Goal: Task Accomplishment & Management: Manage account settings

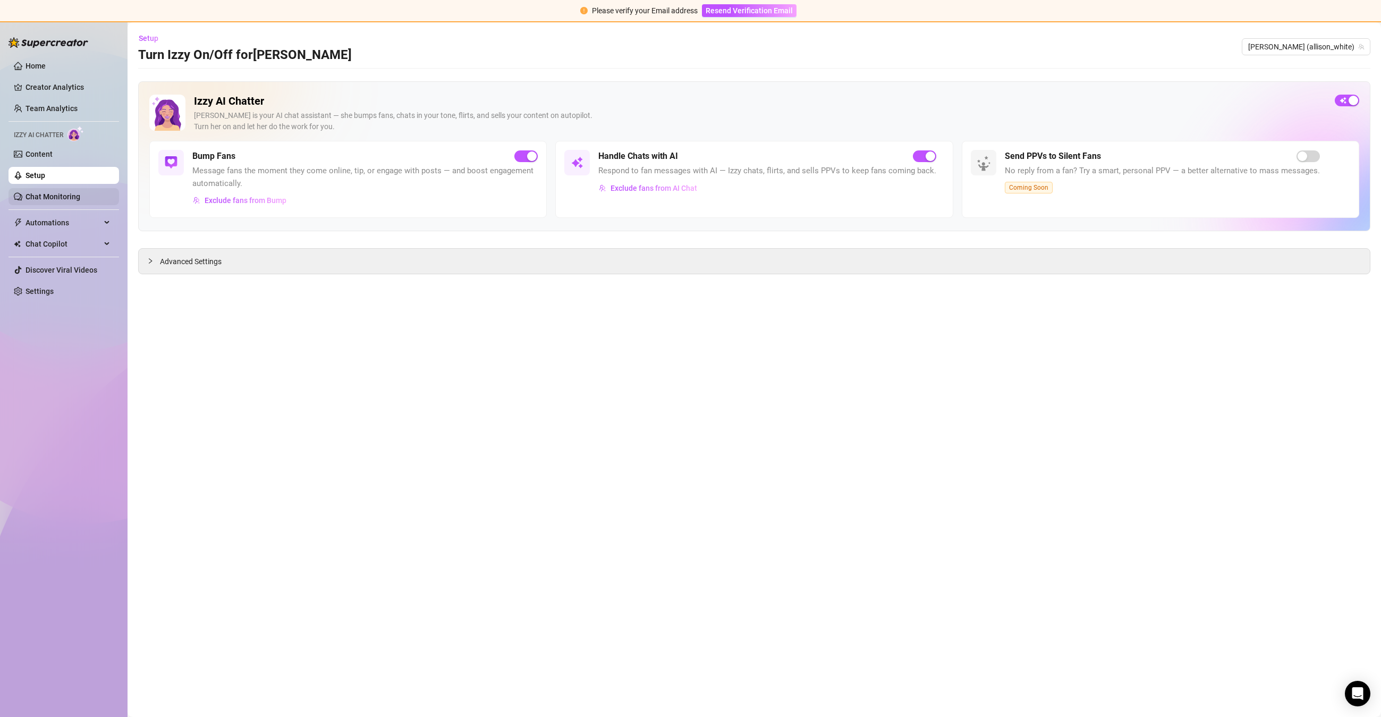
click at [54, 192] on link "Chat Monitoring" at bounding box center [52, 196] width 55 height 8
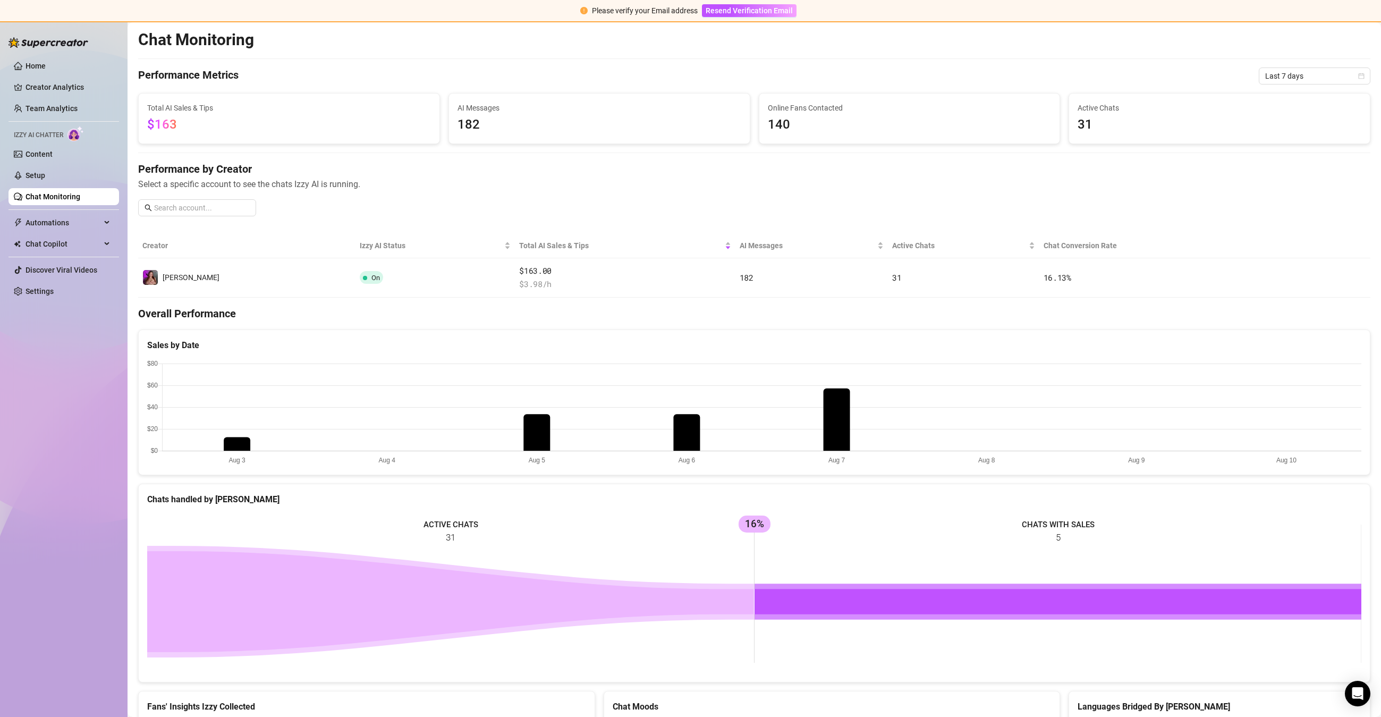
click at [266, 136] on div "Total AI Sales & Tips $163" at bounding box center [289, 118] width 301 height 50
click at [105, 184] on ul "Home Creator Analytics Team Analytics Izzy AI Chatter Content Setup Chat Monito…" at bounding box center [63, 178] width 110 height 251
click at [45, 174] on link "Setup" at bounding box center [35, 175] width 20 height 8
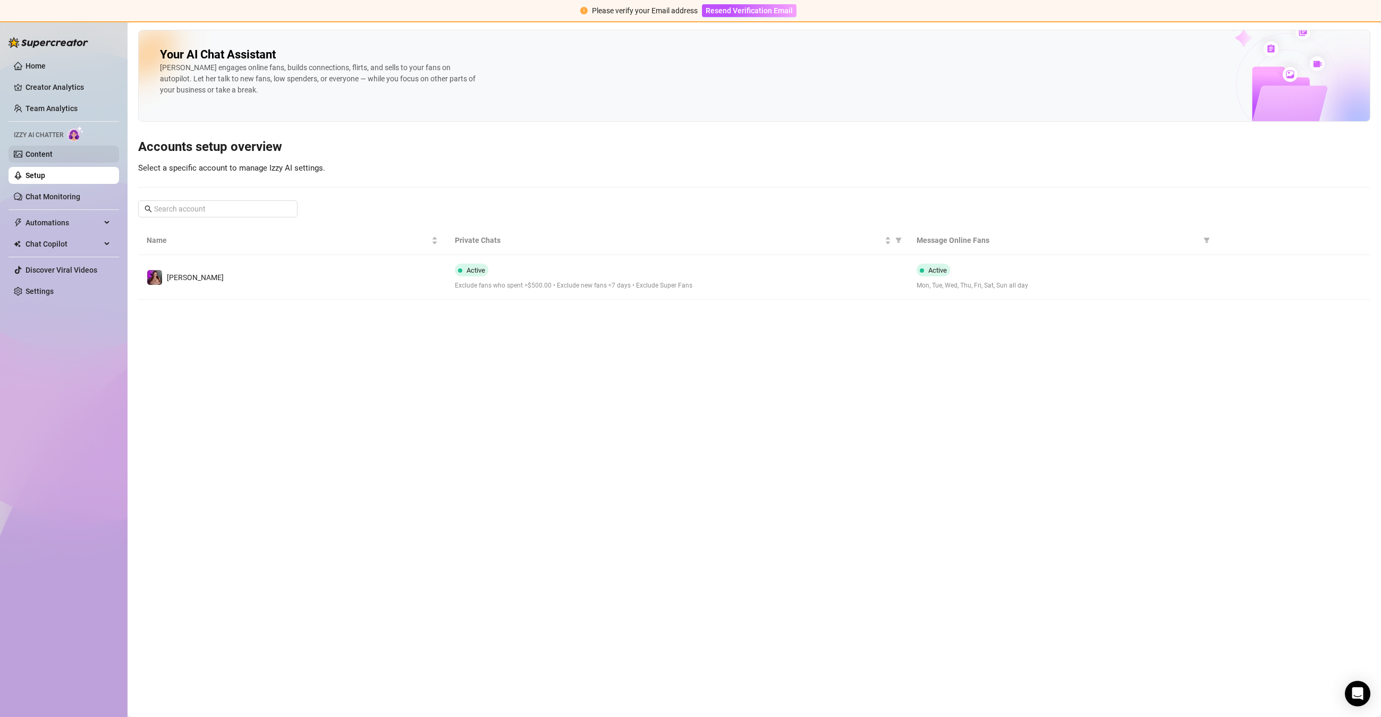
click at [53, 155] on link "Content" at bounding box center [38, 154] width 27 height 8
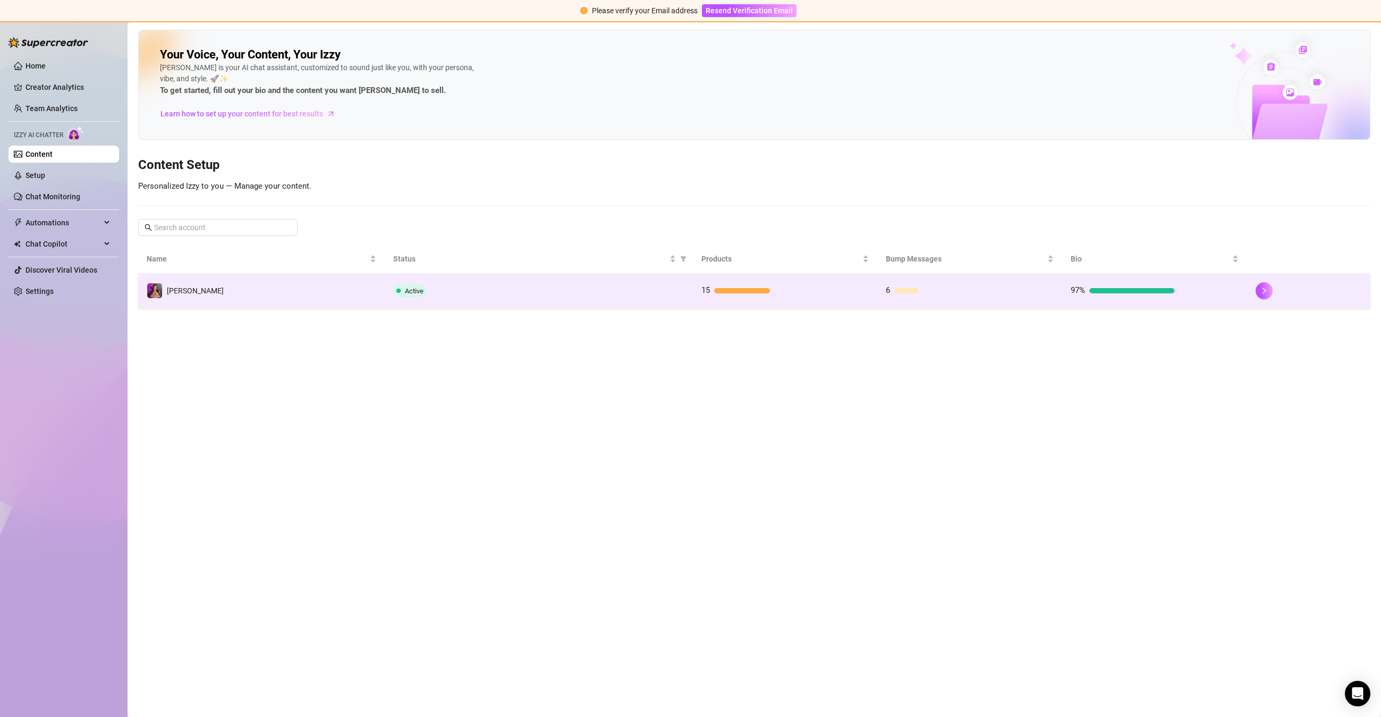
click at [343, 297] on td "[PERSON_NAME]" at bounding box center [261, 291] width 246 height 35
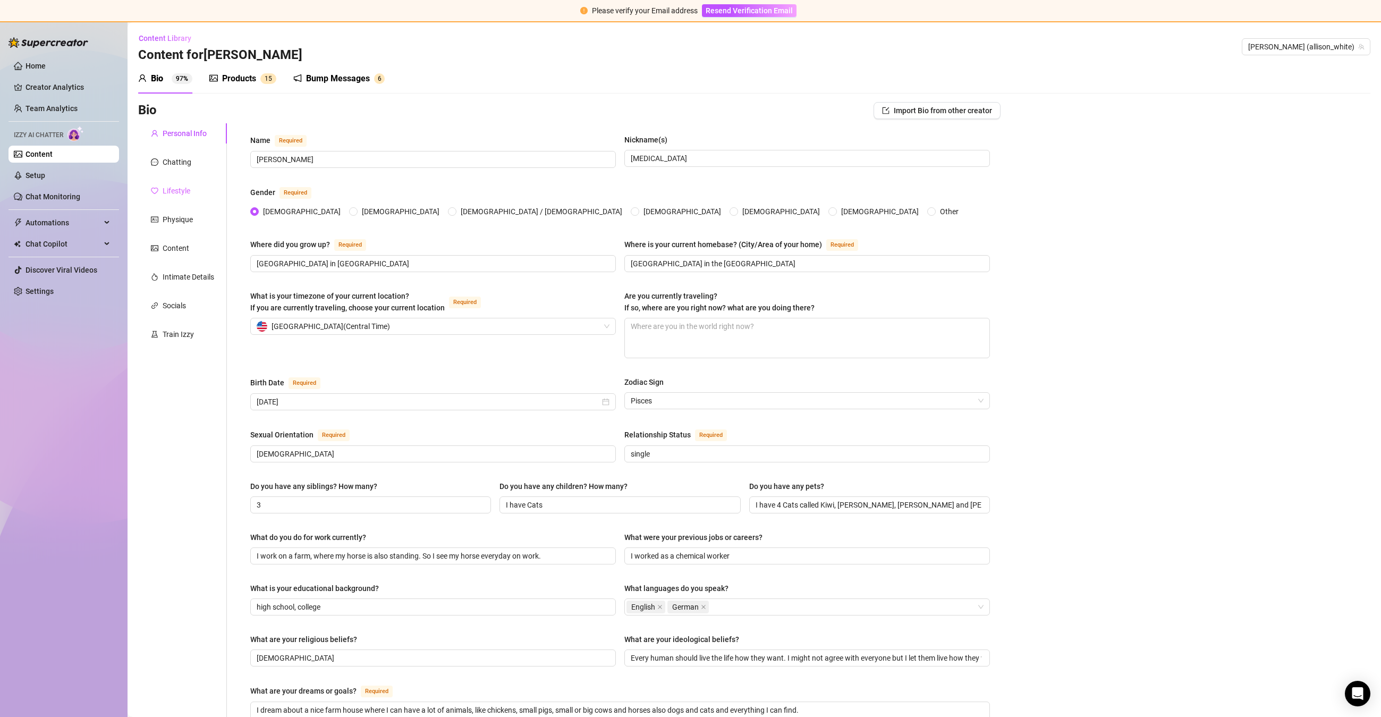
scroll to position [3, 0]
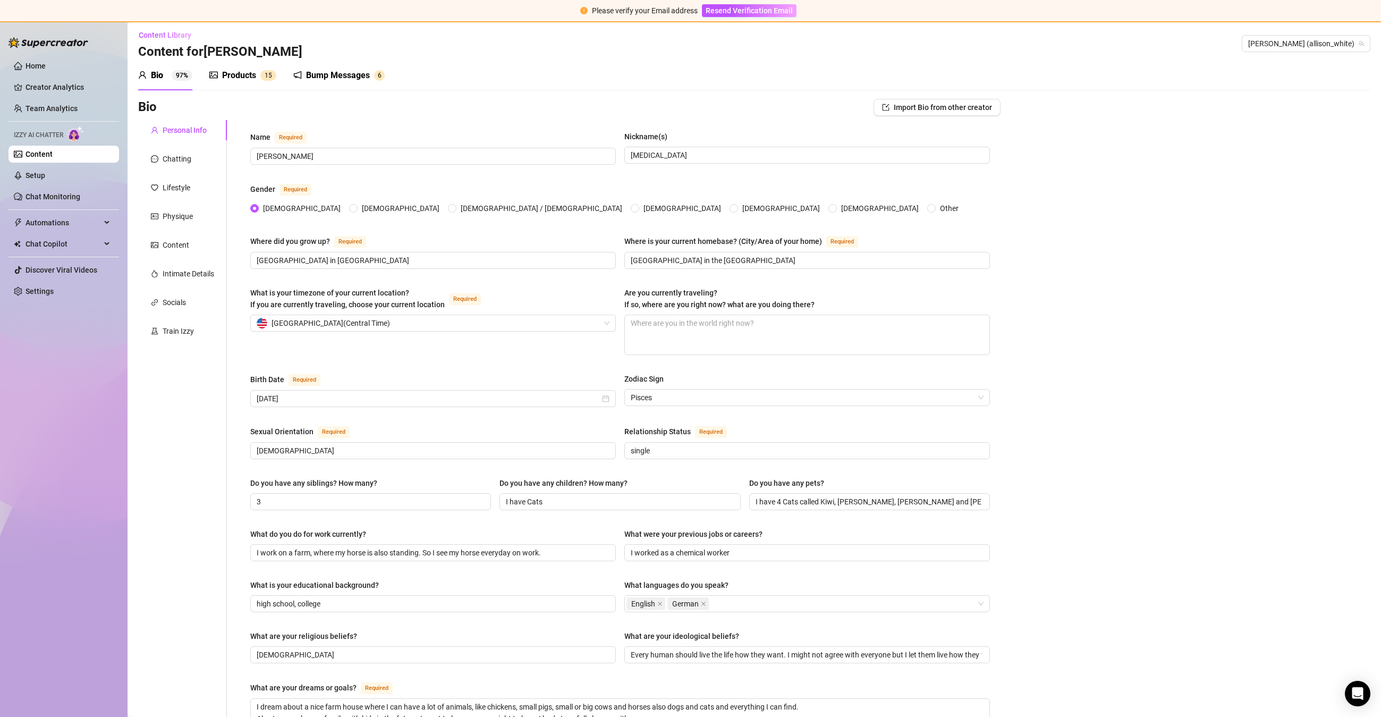
click at [54, 208] on ul "Home Creator Analytics Team Analytics Izzy AI Chatter Content Setup Chat Monito…" at bounding box center [63, 178] width 110 height 251
click at [61, 186] on ul "Home Creator Analytics Team Analytics Izzy AI Chatter Content Setup Chat Monito…" at bounding box center [63, 178] width 110 height 251
click at [61, 192] on link "Chat Monitoring" at bounding box center [52, 196] width 55 height 8
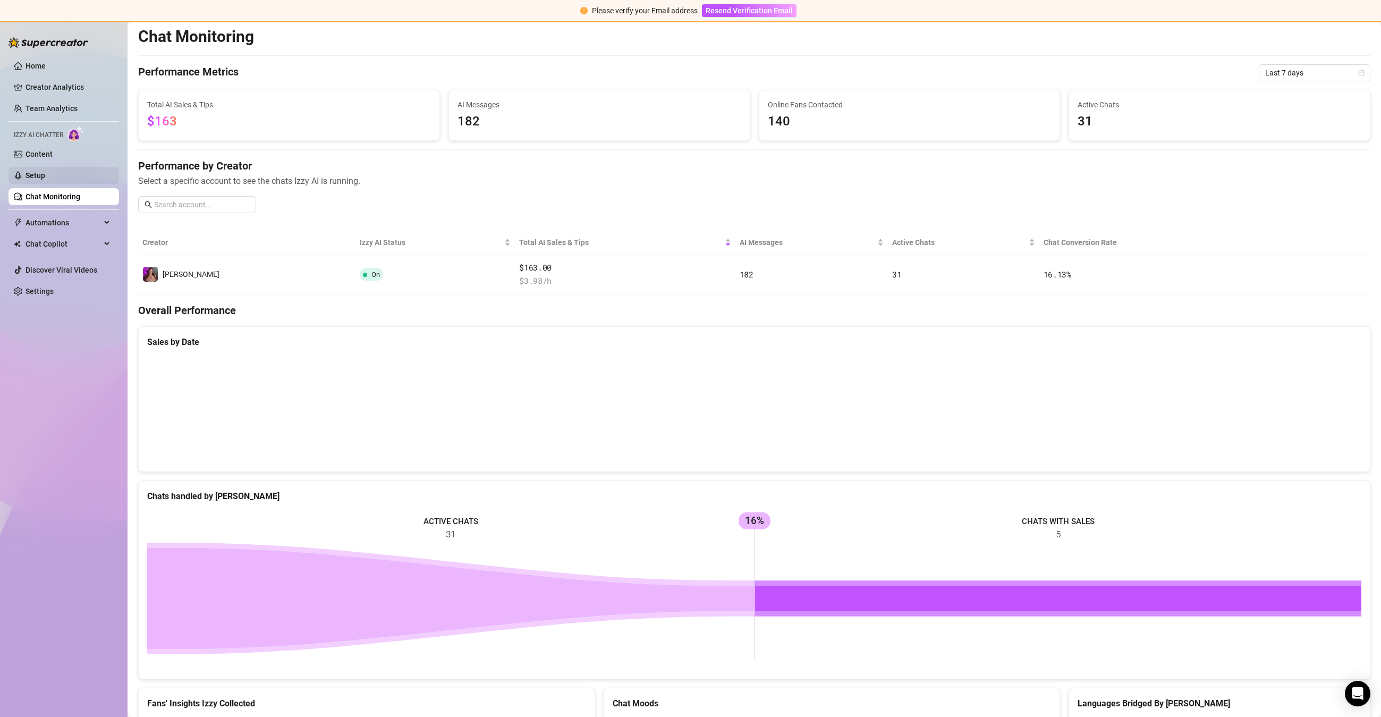
click at [45, 177] on link "Setup" at bounding box center [35, 175] width 20 height 8
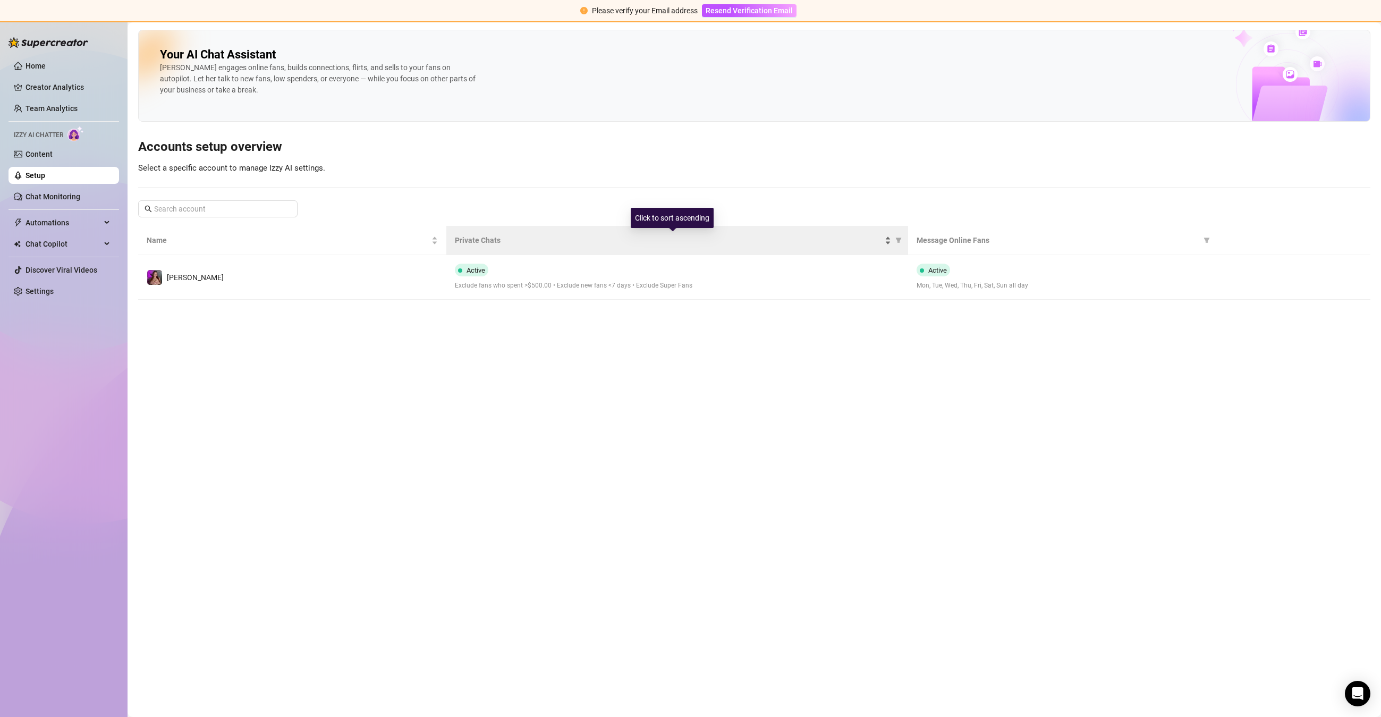
click at [604, 242] on span "Private Chats" at bounding box center [669, 240] width 428 height 12
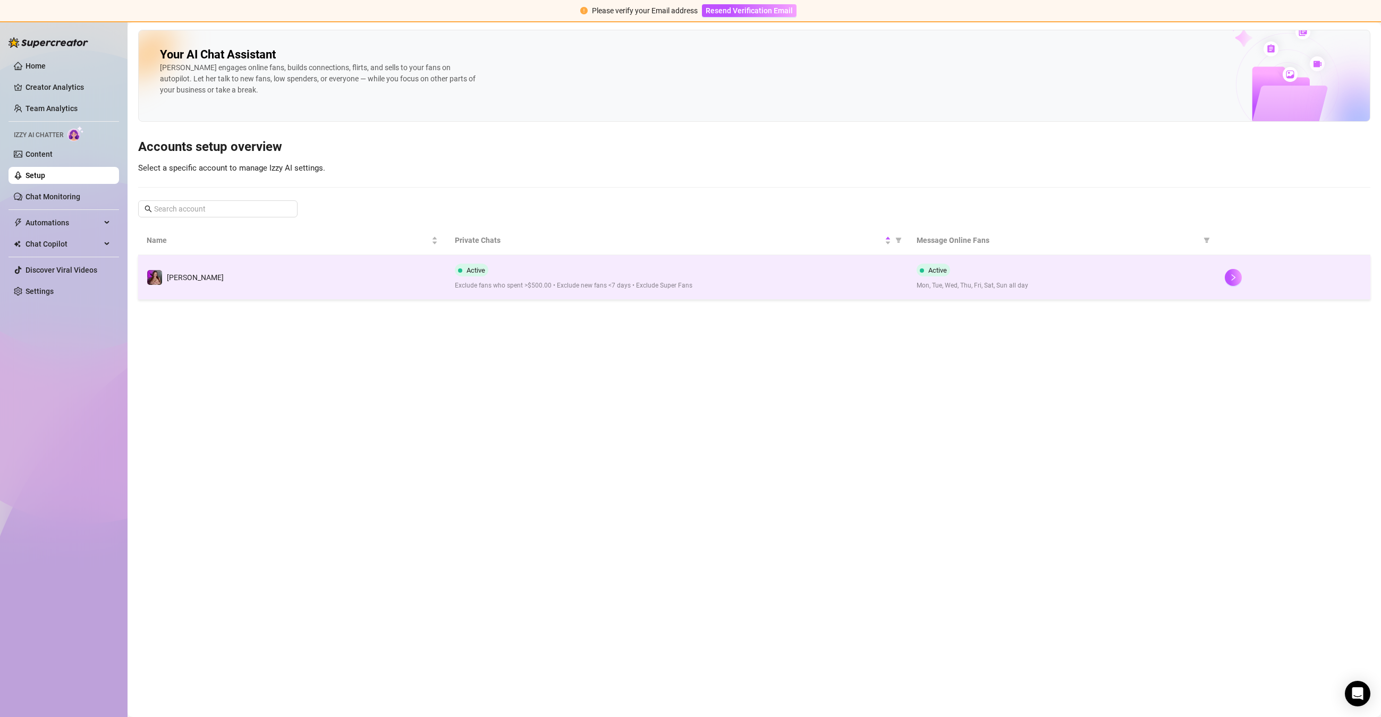
click at [645, 268] on div "Active Exclude fans who spent >$500.00 • Exclude new fans <7 days • Exclude Sup…" at bounding box center [677, 276] width 445 height 27
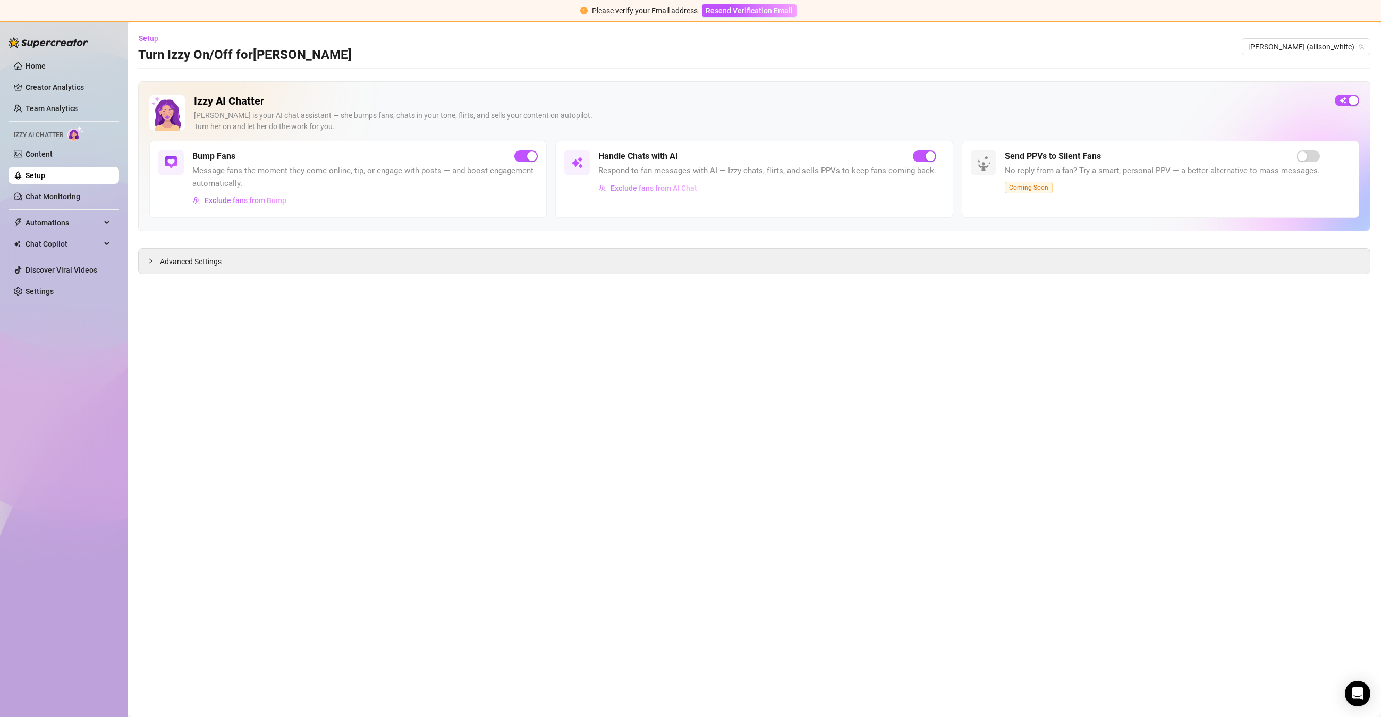
click at [657, 188] on span "Exclude fans from AI Chat" at bounding box center [653, 188] width 87 height 8
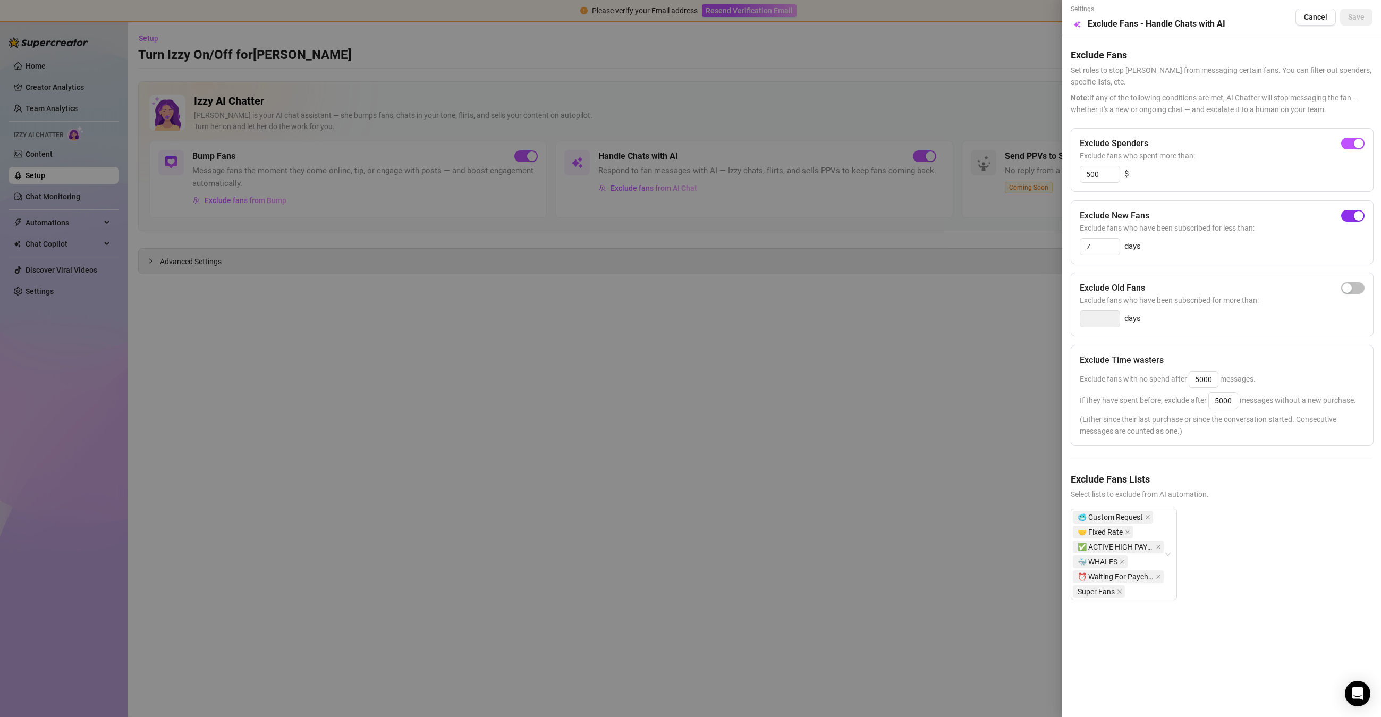
click at [1359, 221] on span "button" at bounding box center [1352, 216] width 23 height 12
click at [1349, 213] on div "button" at bounding box center [1347, 216] width 10 height 10
type input "3"
click at [1349, 213] on span "button" at bounding box center [1352, 216] width 23 height 12
click at [1349, 26] on div "Settings Preview Exclude Fans - Handle Chats with AI Cancel Save" at bounding box center [1221, 17] width 302 height 26
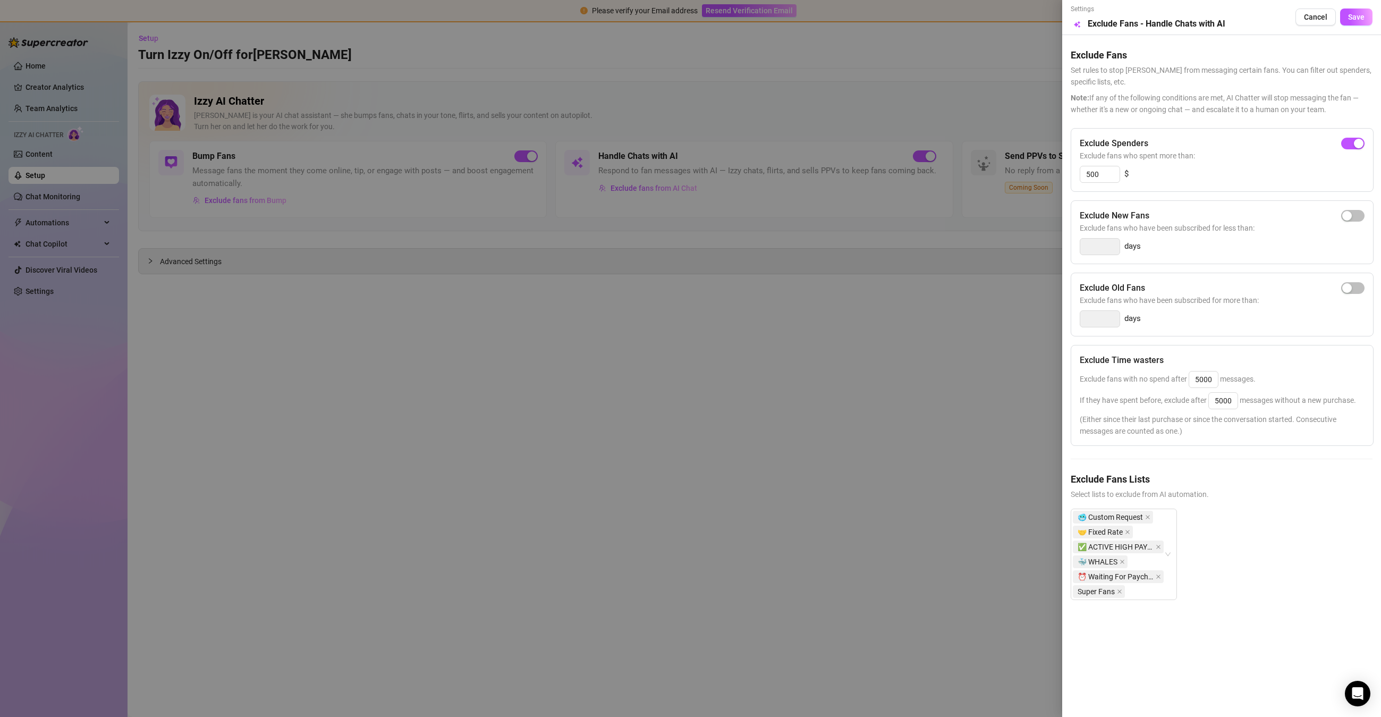
click at [1349, 26] on div "Settings Preview Exclude Fans - Handle Chats with AI Cancel Save" at bounding box center [1221, 17] width 302 height 26
click at [1353, 19] on span "Save" at bounding box center [1356, 17] width 16 height 8
